Goal: Task Accomplishment & Management: Manage account settings

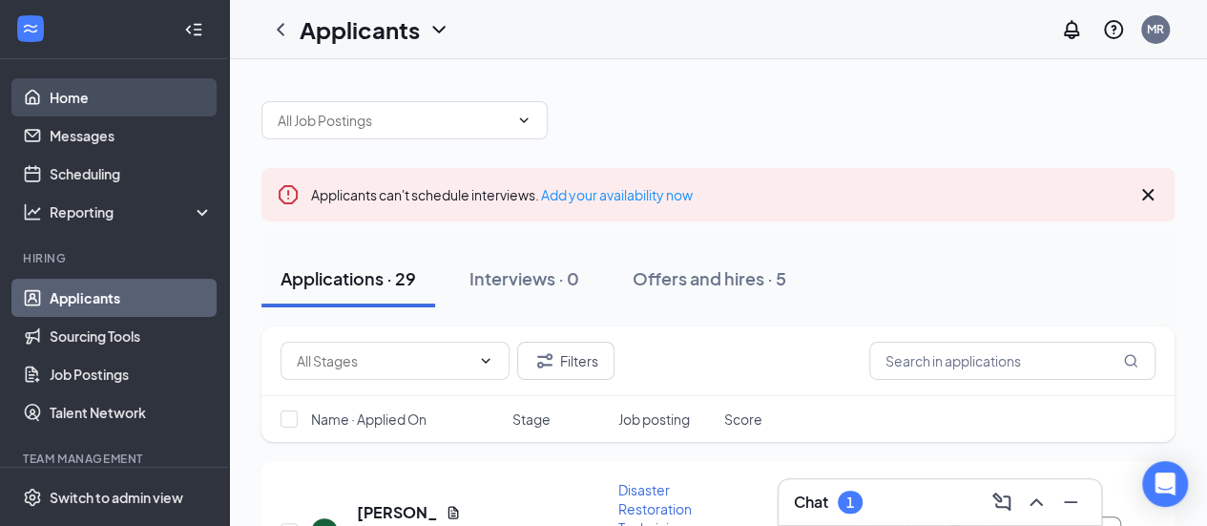
click at [88, 79] on link "Home" at bounding box center [131, 97] width 163 height 38
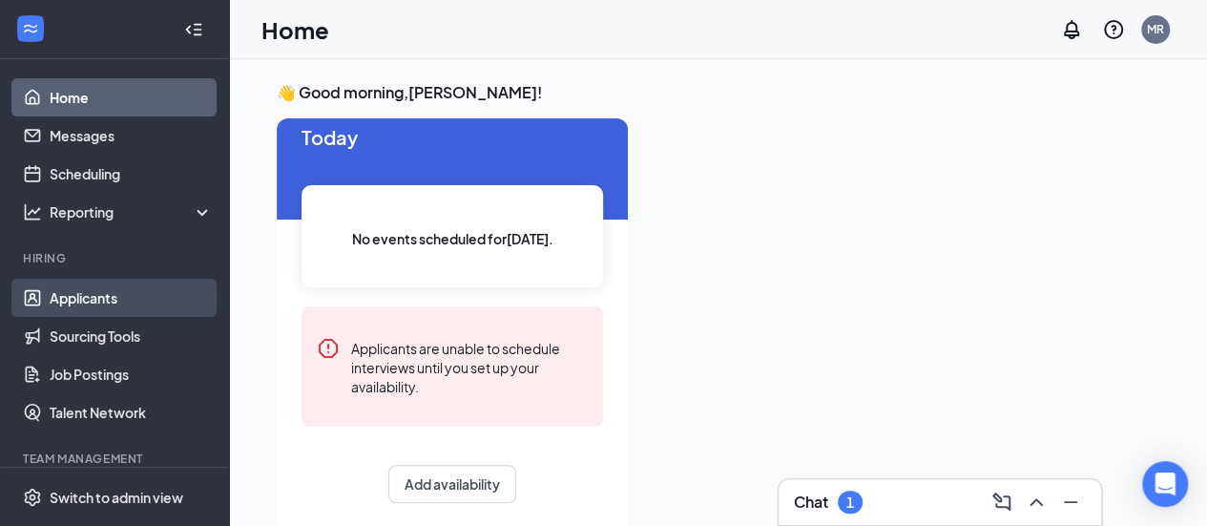
click at [116, 297] on link "Applicants" at bounding box center [131, 298] width 163 height 38
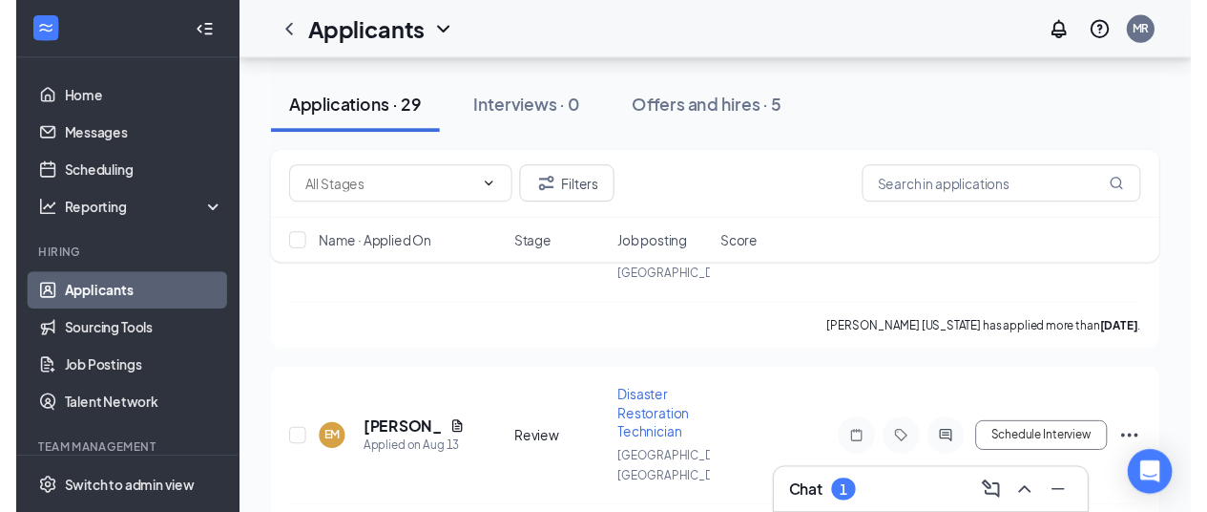
scroll to position [2577, 0]
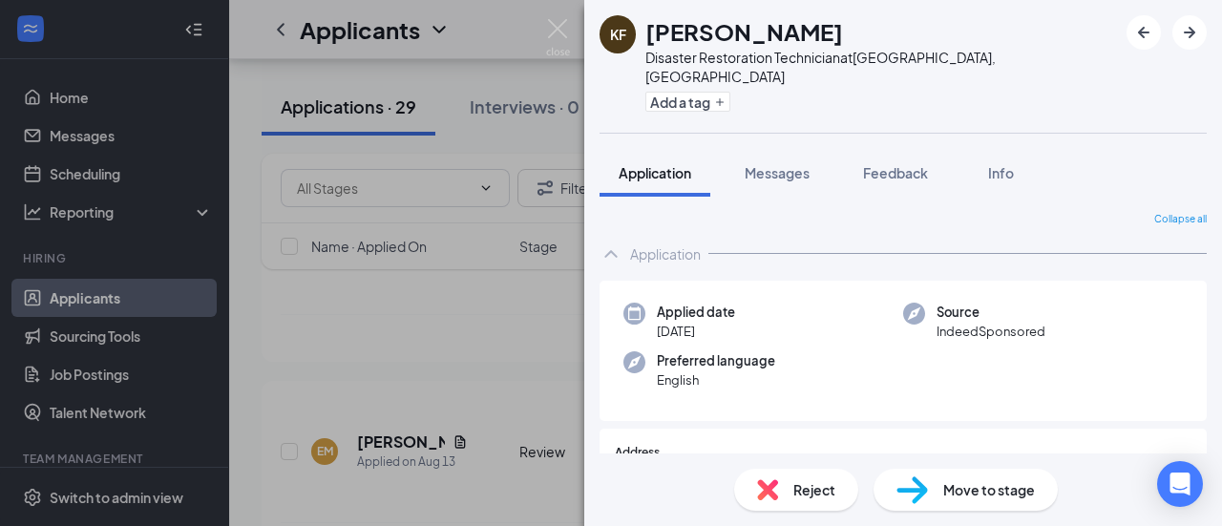
click at [473, 445] on div "KF [PERSON_NAME] Disaster Restoration Technician at [GEOGRAPHIC_DATA], [GEOGRAP…" at bounding box center [611, 263] width 1222 height 526
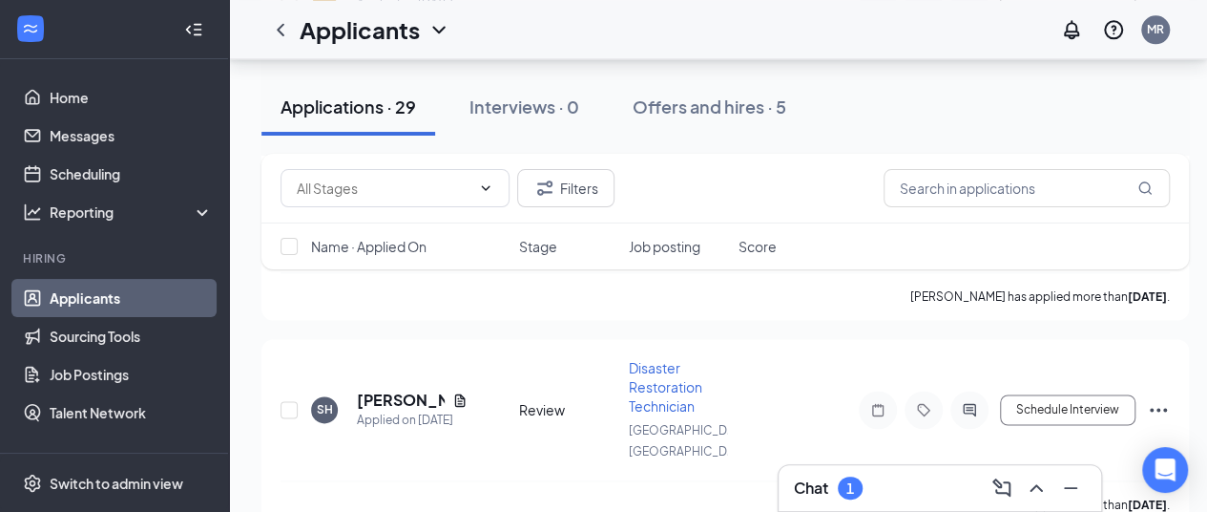
scroll to position [4963, 0]
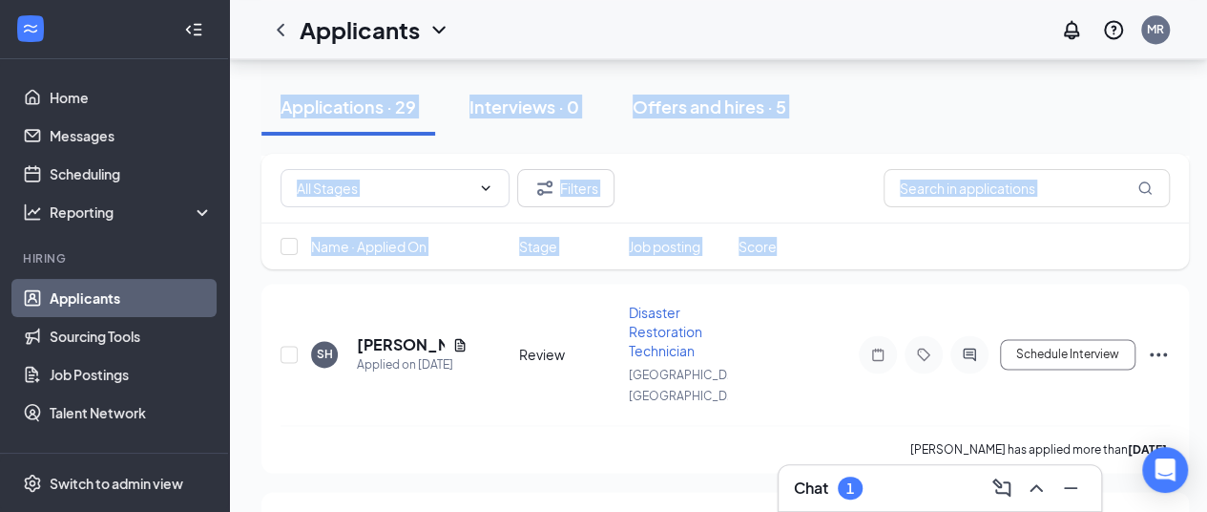
drag, startPoint x: 907, startPoint y: 486, endPoint x: 894, endPoint y: 281, distance: 205.6
click at [852, 491] on div "1" at bounding box center [851, 488] width 8 height 16
